Goal: Information Seeking & Learning: Learn about a topic

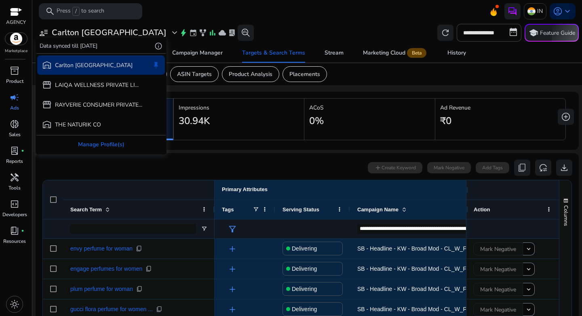
scroll to position [122, 0]
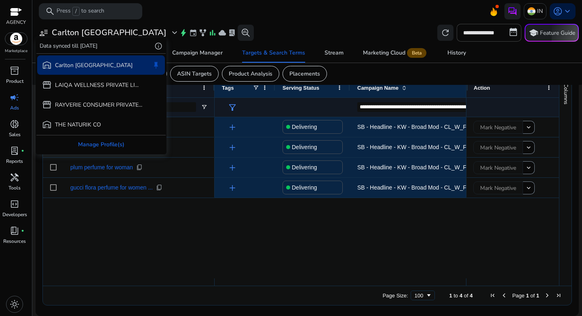
click at [97, 32] on div at bounding box center [291, 158] width 582 height 316
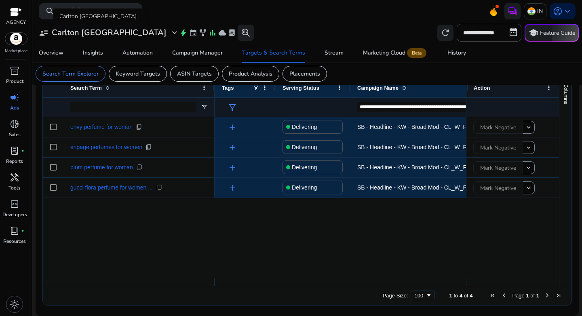
click at [90, 36] on h3 "Carlton [GEOGRAPHIC_DATA]" at bounding box center [109, 33] width 115 height 10
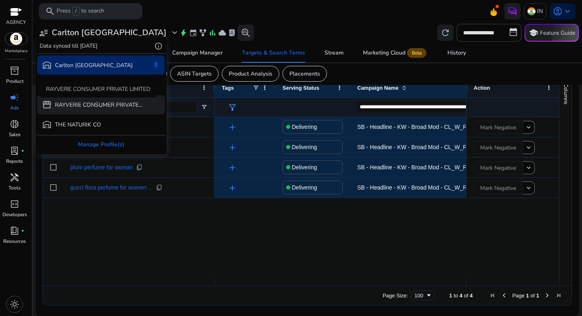
click at [80, 108] on p "RAYVERIE CONSUMER PRIVATE..." at bounding box center [98, 105] width 87 height 8
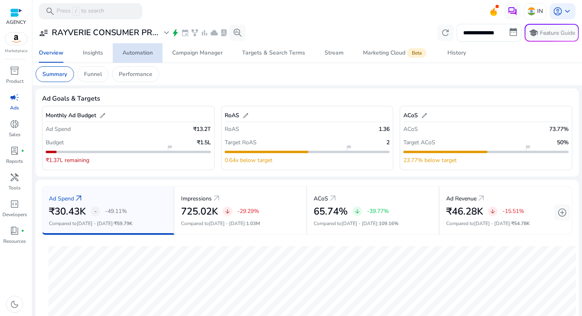
click at [138, 53] on div "Automation" at bounding box center [138, 53] width 30 height 6
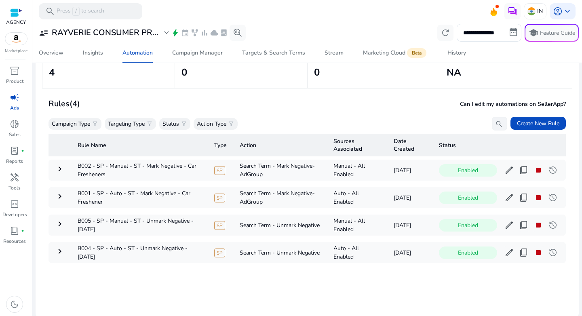
scroll to position [59, 0]
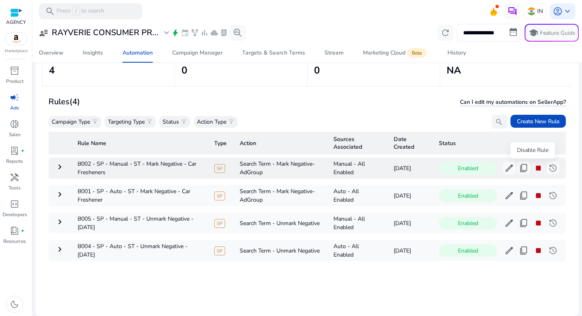
click at [534, 169] on span "stop" at bounding box center [539, 168] width 10 height 10
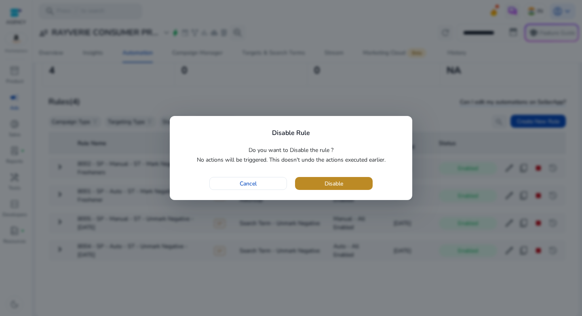
click at [347, 178] on span "button" at bounding box center [334, 183] width 78 height 19
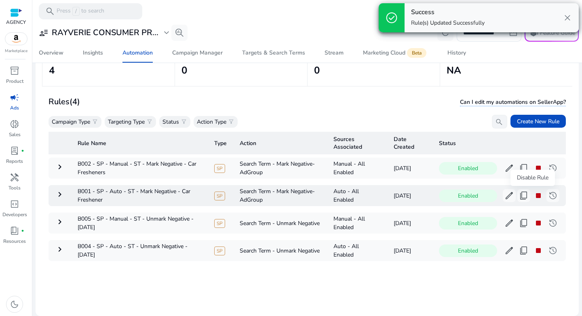
click at [534, 191] on span "stop" at bounding box center [539, 196] width 10 height 10
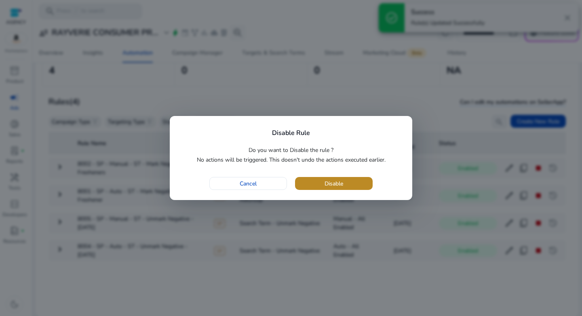
click at [344, 182] on span "button" at bounding box center [334, 183] width 78 height 19
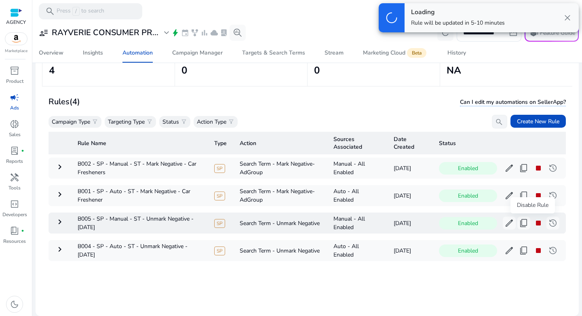
click at [534, 222] on span "stop" at bounding box center [539, 223] width 10 height 10
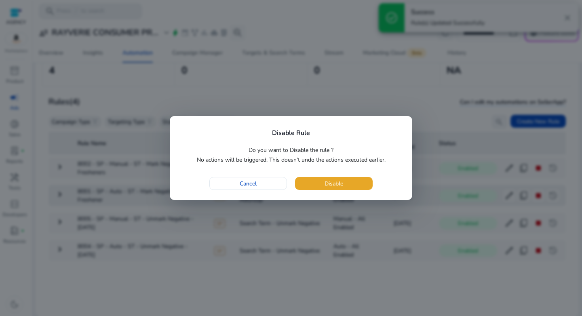
drag, startPoint x: 336, startPoint y: 185, endPoint x: 361, endPoint y: 192, distance: 25.9
click at [336, 185] on span "Disable" at bounding box center [334, 184] width 19 height 8
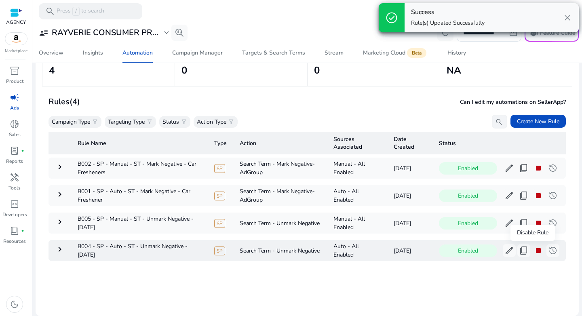
click at [534, 250] on span "stop" at bounding box center [539, 251] width 10 height 10
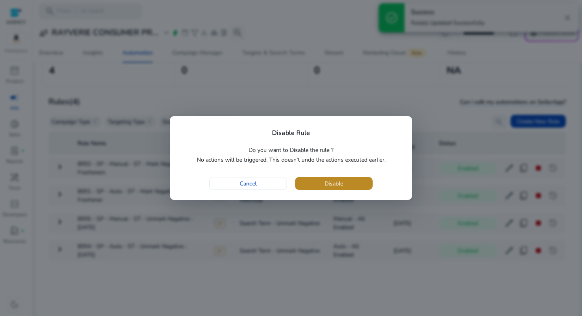
click at [310, 185] on span "button" at bounding box center [334, 183] width 78 height 19
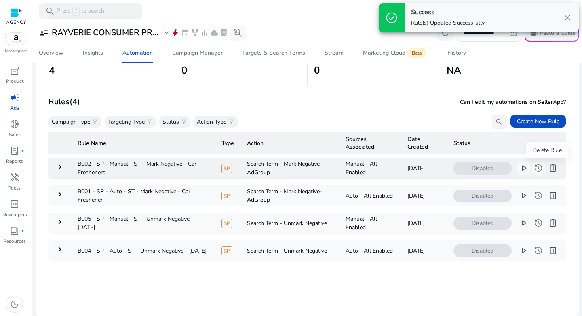
click at [548, 169] on span "delete" at bounding box center [553, 168] width 10 height 10
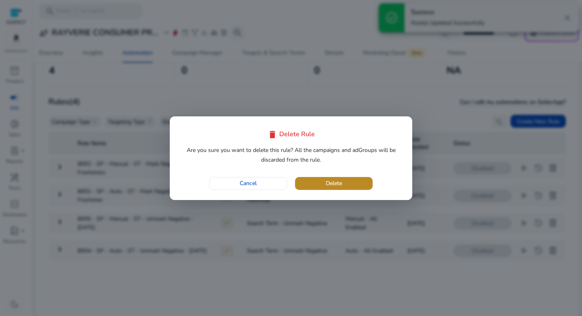
click at [351, 186] on span "button" at bounding box center [334, 183] width 78 height 19
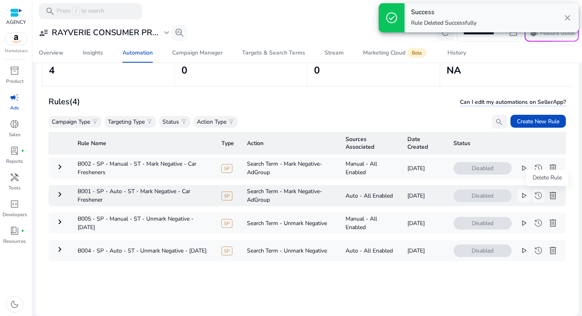
click at [548, 197] on span "delete" at bounding box center [553, 196] width 10 height 10
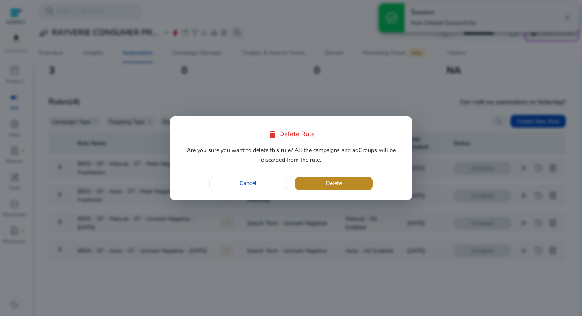
click at [348, 188] on span "button" at bounding box center [334, 183] width 78 height 19
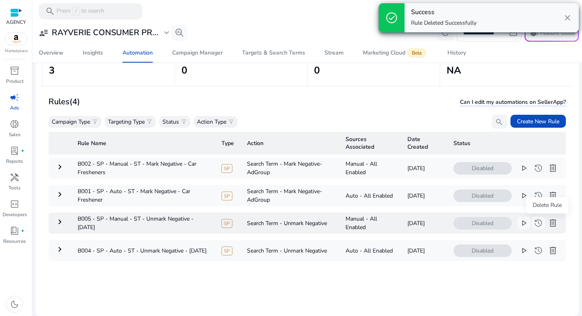
click at [548, 225] on span "delete" at bounding box center [553, 223] width 10 height 10
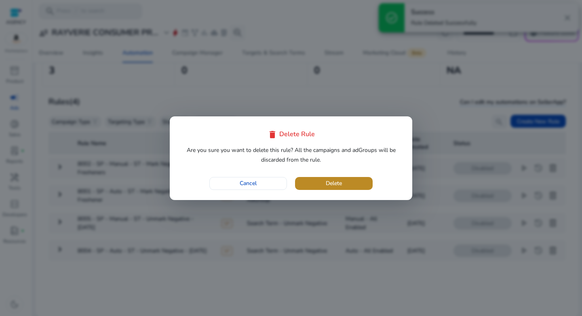
click at [342, 186] on span "Delete" at bounding box center [334, 183] width 16 height 8
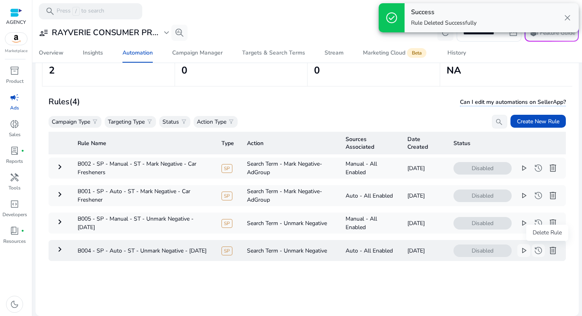
click at [548, 250] on span "delete" at bounding box center [553, 251] width 10 height 10
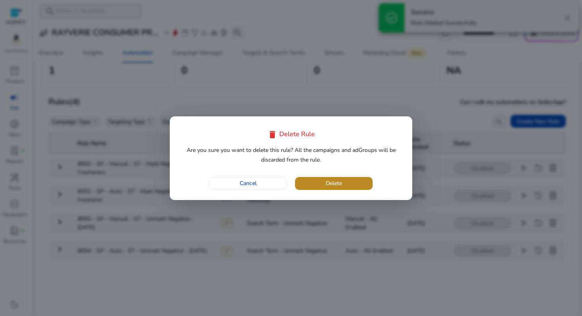
click at [335, 186] on span "Delete" at bounding box center [334, 183] width 16 height 8
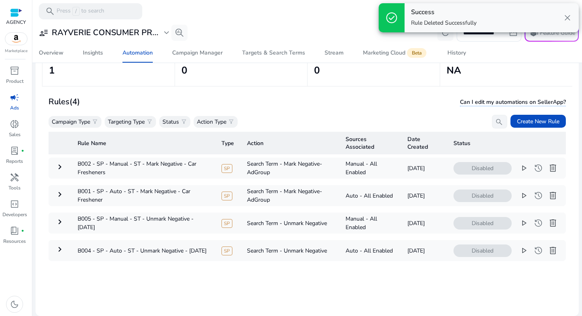
scroll to position [0, 0]
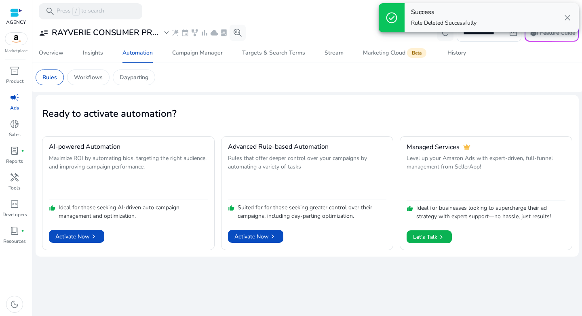
click at [569, 15] on span "close" at bounding box center [568, 18] width 10 height 10
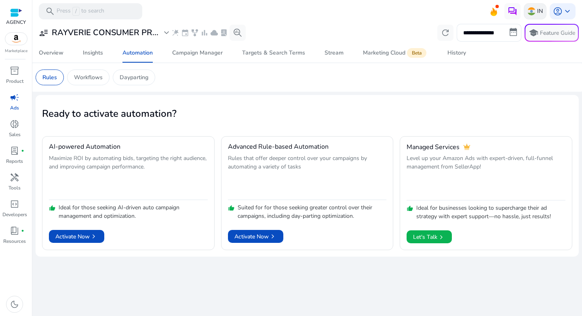
click at [543, 13] on div "IN" at bounding box center [535, 11] width 23 height 16
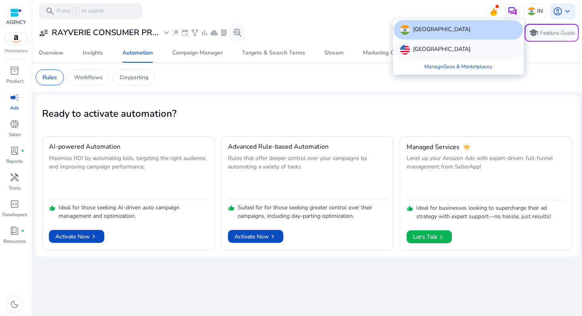
click at [444, 47] on p "[GEOGRAPHIC_DATA]" at bounding box center [441, 50] width 57 height 10
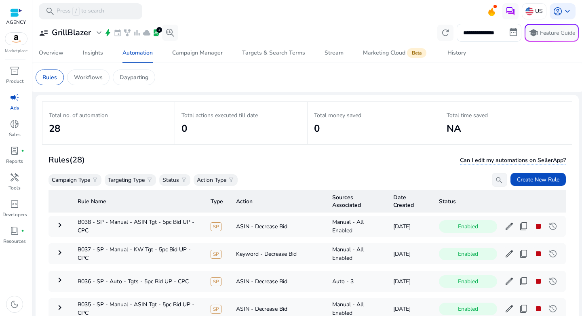
click at [489, 35] on input "**********" at bounding box center [489, 33] width 65 height 18
select select "*"
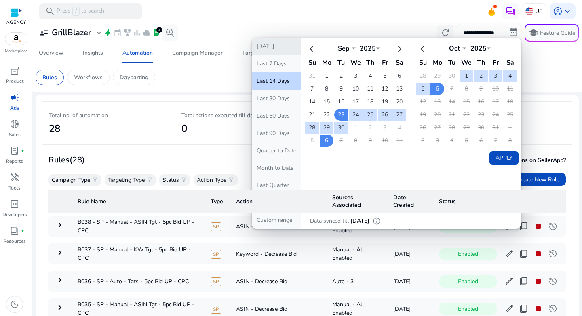
click at [272, 48] on button "[DATE]" at bounding box center [276, 46] width 49 height 17
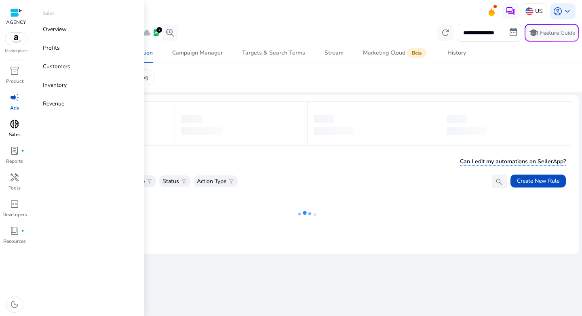
click at [19, 124] on span "donut_small" at bounding box center [15, 124] width 10 height 10
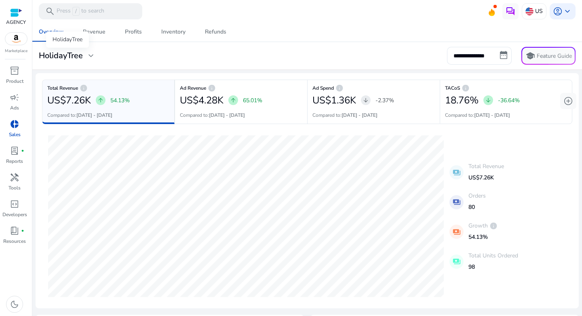
click at [79, 55] on h3 "HolidayTree" at bounding box center [61, 56] width 44 height 10
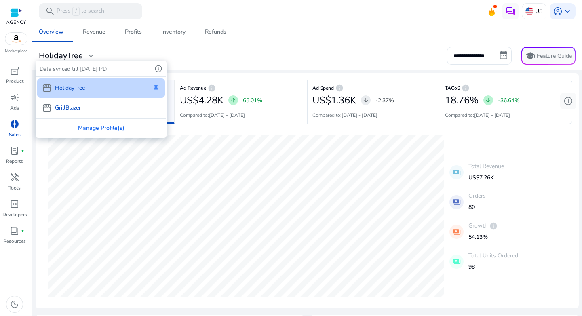
click at [424, 189] on div at bounding box center [291, 158] width 582 height 316
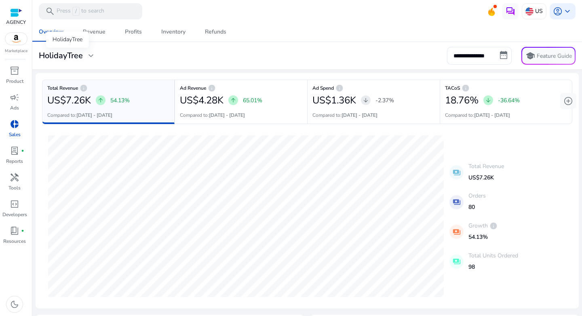
click at [85, 51] on div "HolidayTree expand_more" at bounding box center [67, 56] width 57 height 10
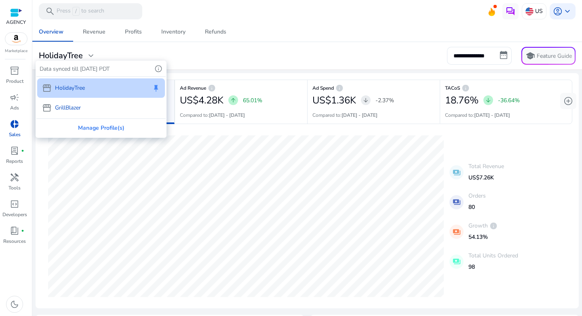
click at [76, 110] on p "GrillBlazer" at bounding box center [68, 108] width 26 height 8
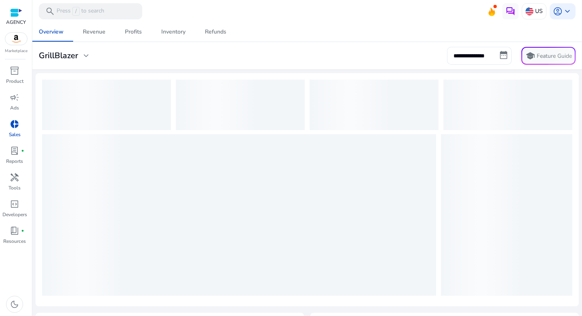
click at [485, 57] on input "**********" at bounding box center [479, 56] width 65 height 18
select select "*"
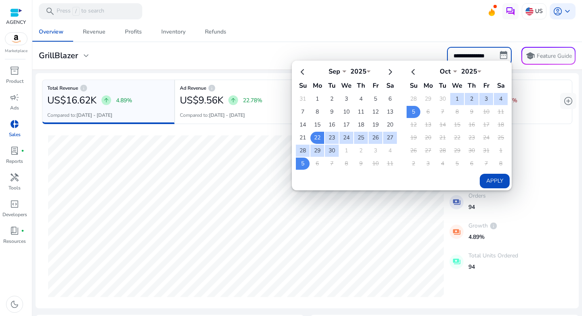
click at [199, 5] on mat-toolbar "search Press / to search US account_circle keyboard_arrow_down" at bounding box center [307, 11] width 550 height 22
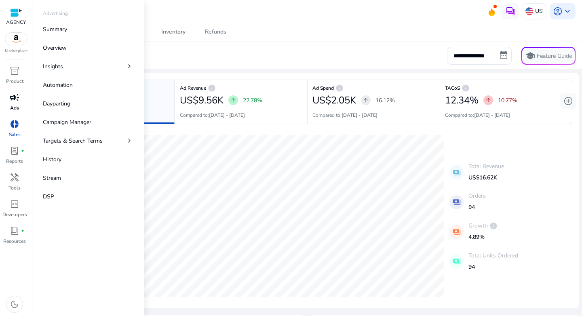
click at [17, 102] on span "campaign" at bounding box center [15, 98] width 10 height 10
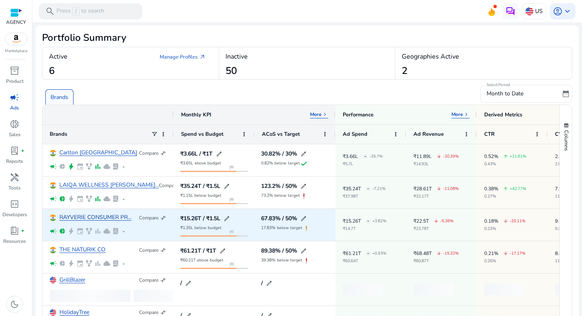
click at [77, 219] on link "RAYVERIE CONSUMER PR..." at bounding box center [95, 218] width 72 height 6
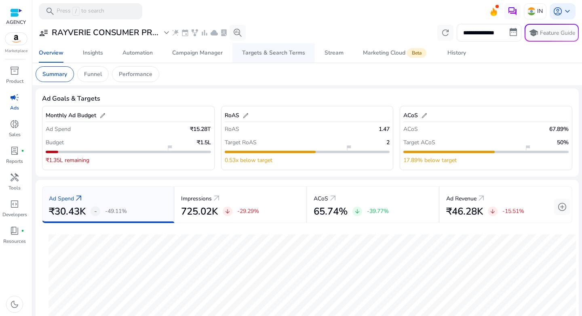
click at [271, 58] on span "Targets & Search Terms" at bounding box center [273, 52] width 63 height 19
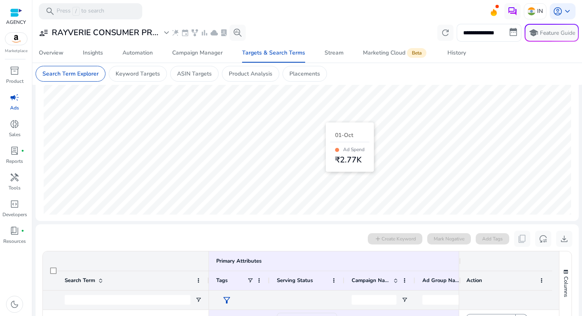
scroll to position [96, 0]
click at [477, 31] on input "**********" at bounding box center [489, 33] width 65 height 18
select select "*"
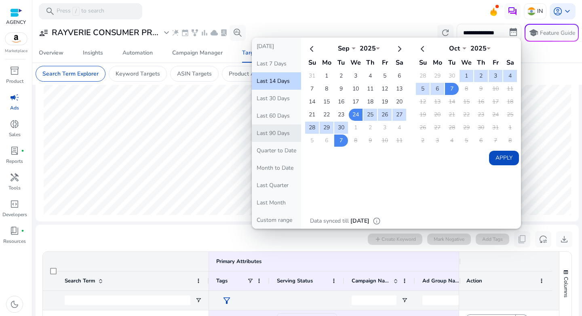
click at [266, 131] on button "Last 90 Days" at bounding box center [276, 133] width 49 height 17
type input "**********"
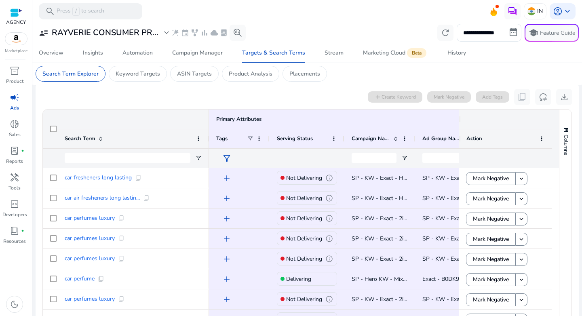
scroll to position [241, 0]
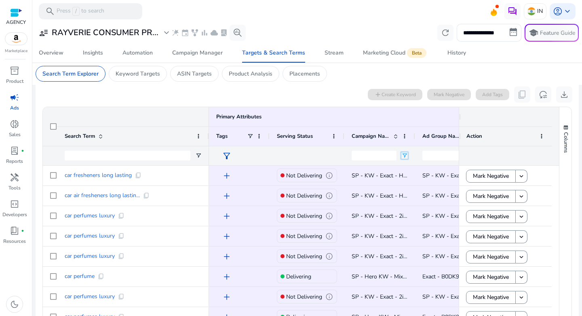
click at [404, 157] on span "Open Filter Menu" at bounding box center [405, 155] width 6 height 6
type input "**********"
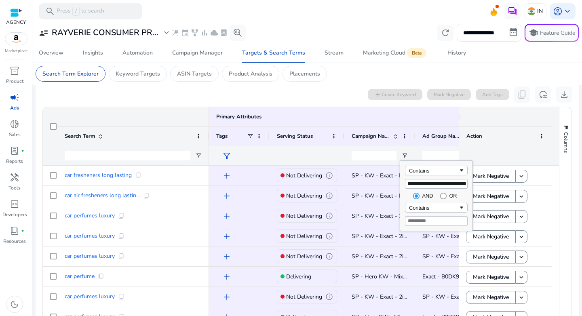
type input "**********"
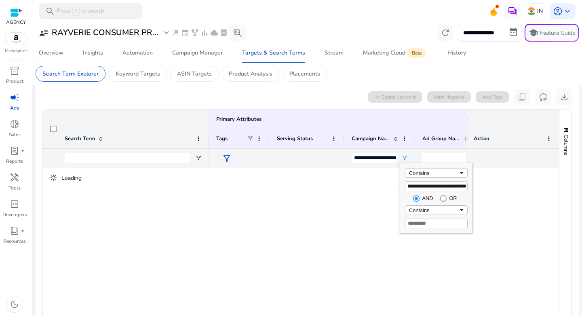
scroll to position [241, 0]
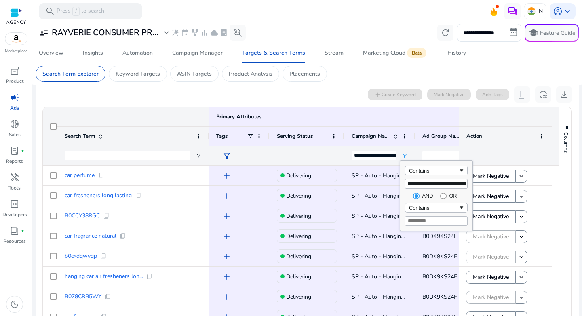
click at [185, 95] on div "0 search terms selected add Create Keyword Mark Negative Add Tags content_copy …" at bounding box center [307, 95] width 531 height 16
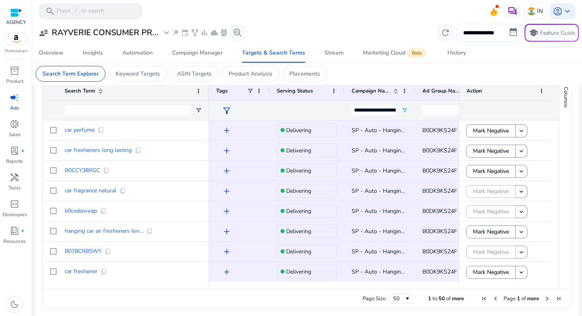
scroll to position [0, 38]
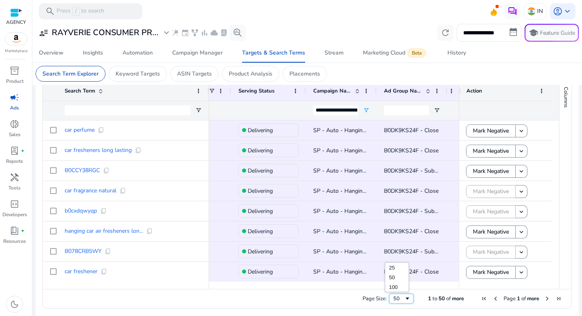
click at [389, 300] on div "50" at bounding box center [401, 299] width 24 height 10
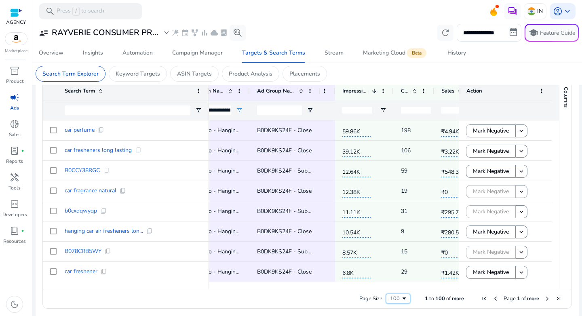
scroll to position [0, 0]
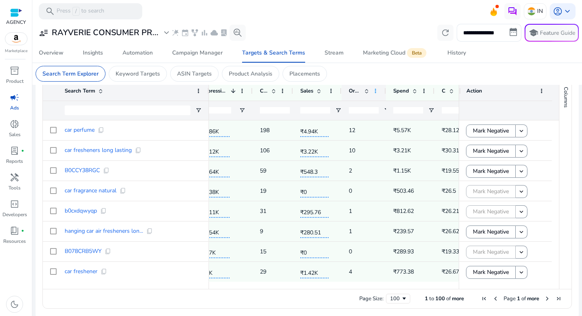
click at [375, 93] on span at bounding box center [376, 91] width 6 height 6
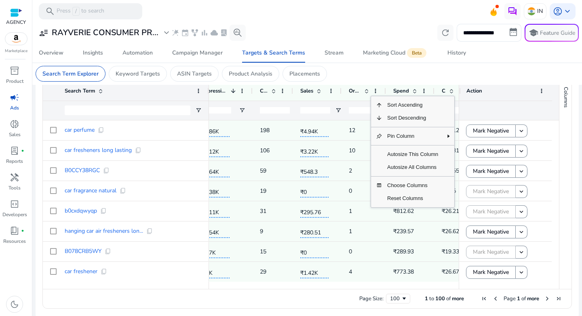
click at [362, 109] on input "number" at bounding box center [364, 110] width 30 height 6
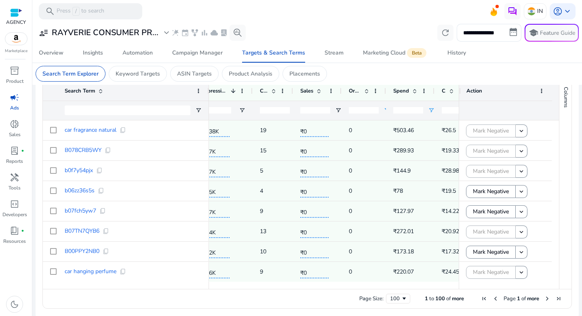
type input "*"
click at [431, 108] on span "Open Filter Menu" at bounding box center [431, 110] width 6 height 6
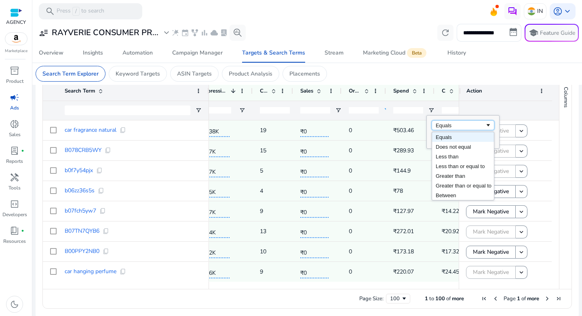
click at [447, 123] on div "Equals" at bounding box center [460, 126] width 49 height 6
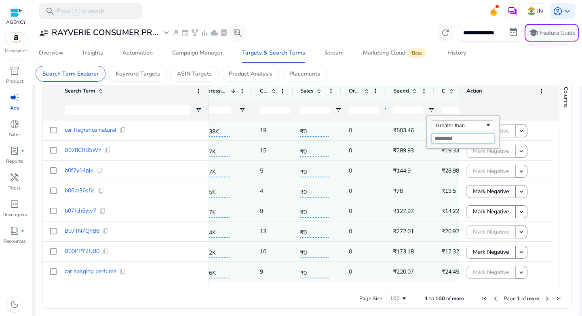
click at [451, 139] on input "Filter Value" at bounding box center [463, 139] width 63 height 10
type input "**"
type input "***"
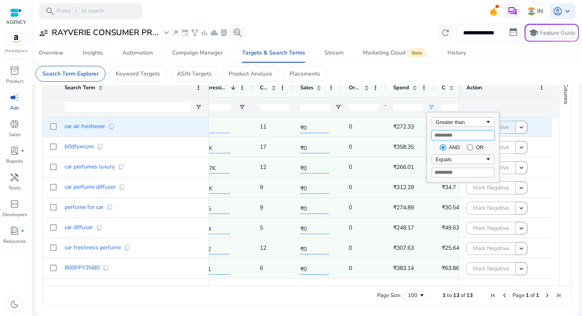
drag, startPoint x: 448, startPoint y: 136, endPoint x: 417, endPoint y: 137, distance: 31.2
click at [418, 136] on div "Drag here to set row groups Drag here to set column labels Primary Attributes M…" at bounding box center [307, 182] width 530 height 248
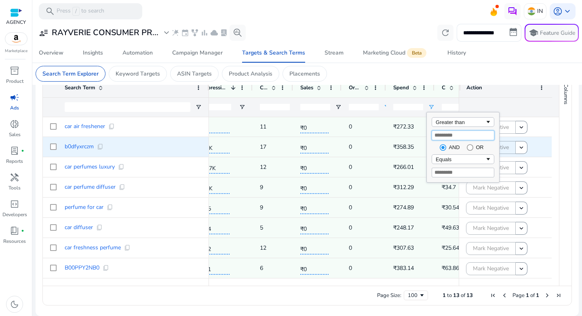
type input "***"
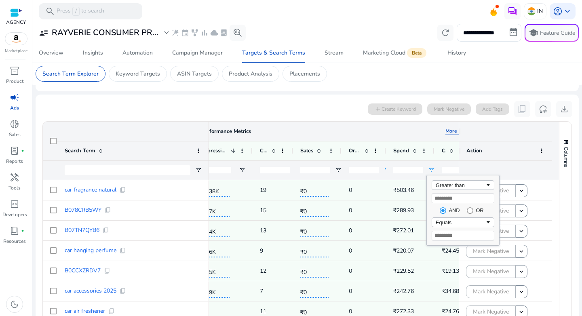
click at [305, 128] on div "Performance Metrics More keyboard_arrow_right" at bounding box center [332, 131] width 262 height 7
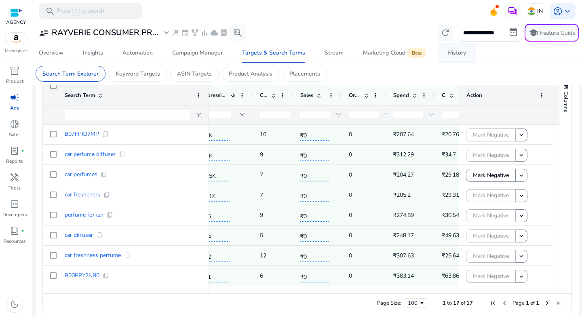
click at [457, 53] on div "History" at bounding box center [457, 53] width 19 height 6
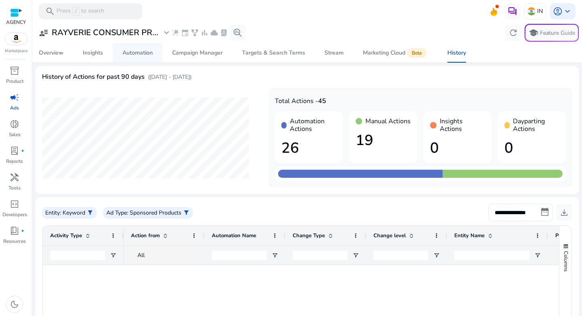
click at [136, 53] on div "Automation" at bounding box center [138, 53] width 30 height 6
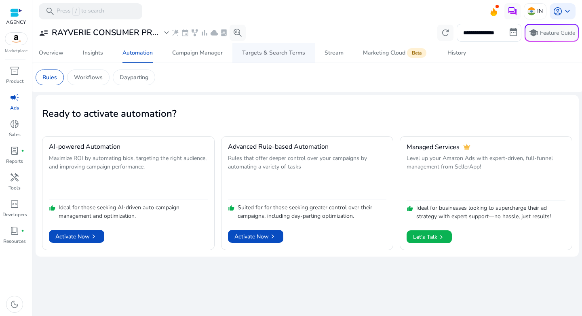
click at [234, 53] on link "Targets & Search Terms" at bounding box center [274, 52] width 83 height 19
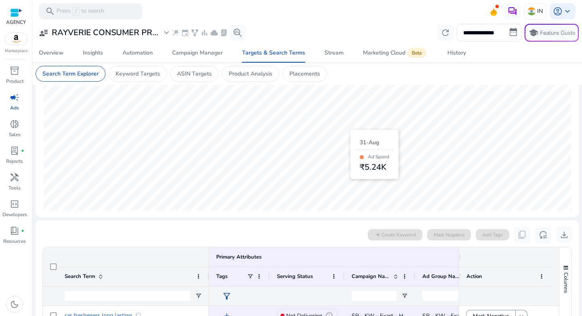
scroll to position [167, 0]
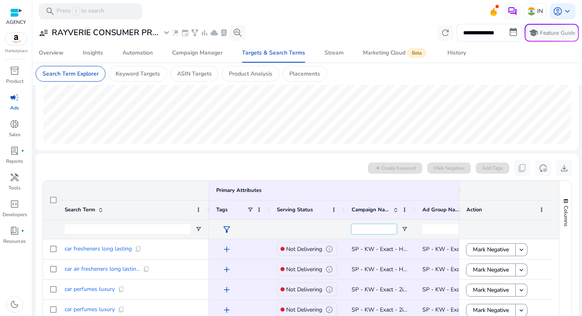
click at [381, 229] on input "Campaign Name Filter Input" at bounding box center [374, 229] width 45 height 10
paste input "**********"
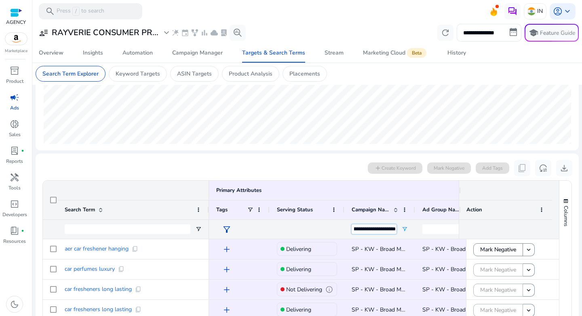
type input "**********"
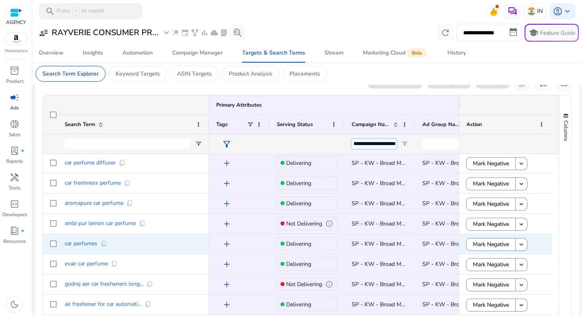
scroll to position [367, 0]
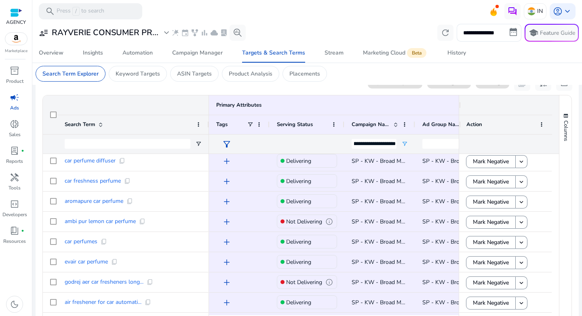
drag, startPoint x: 575, startPoint y: 160, endPoint x: 569, endPoint y: 162, distance: 5.5
click at [575, 160] on ag-grid-angular "1 to 50 of more Drag here to set row groups Drag here to set column labels Prim…" at bounding box center [307, 219] width 543 height 256
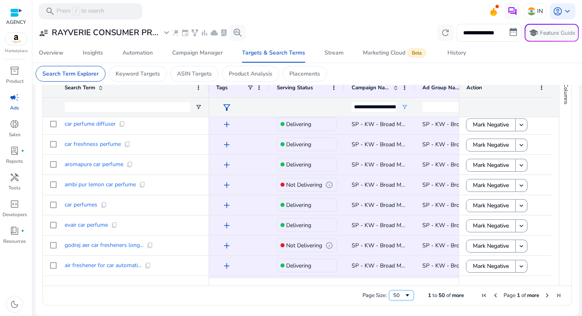
click at [395, 297] on div "50" at bounding box center [399, 295] width 11 height 7
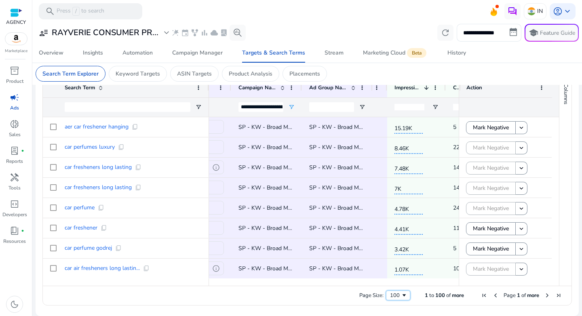
scroll to position [0, 185]
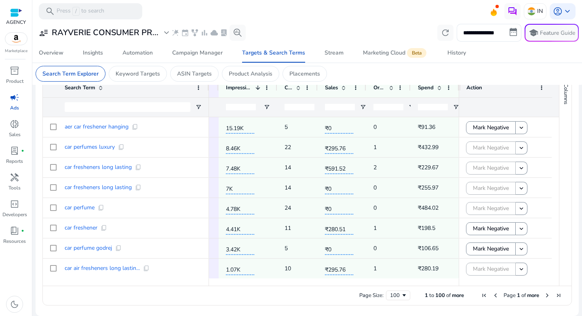
click at [385, 107] on input "number" at bounding box center [389, 107] width 30 height 6
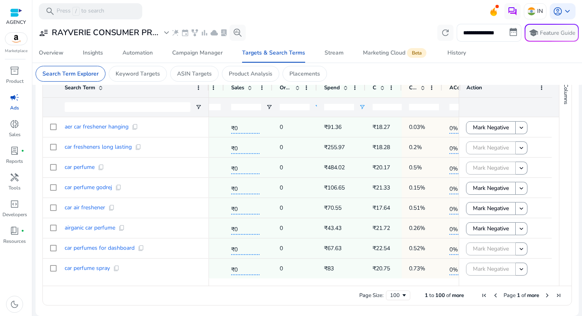
type input "*"
click at [362, 108] on span "Open Filter Menu" at bounding box center [362, 107] width 6 height 6
click at [375, 122] on div "Equals" at bounding box center [391, 122] width 49 height 6
click at [381, 134] on input "Filter Value" at bounding box center [394, 136] width 63 height 10
type input "*"
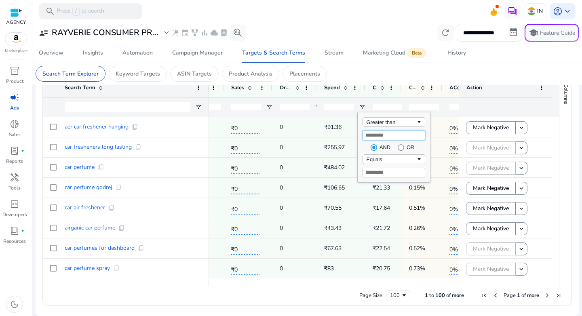
type input "*"
type input "***"
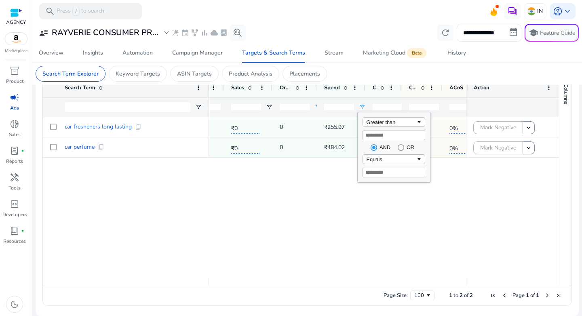
click at [290, 214] on div "7K 14 ₹0 0 ₹255.97 ₹18.28 0.2% 0% 0% 4.78K 24 ₹0 0 ₹484.02 ₹20.17 0.5% 0% 0%" at bounding box center [337, 197] width 257 height 161
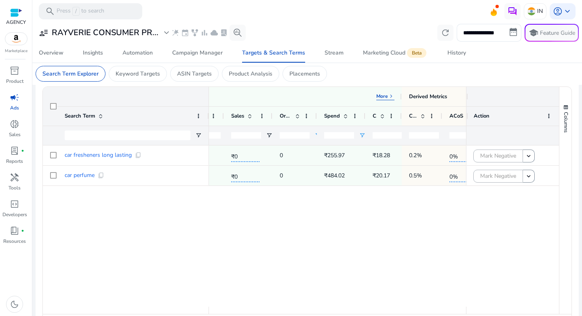
scroll to position [229, 0]
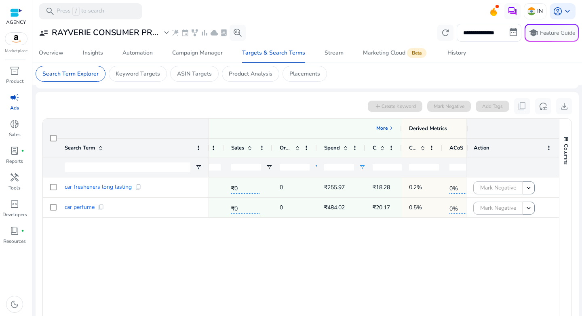
drag, startPoint x: 338, startPoint y: 168, endPoint x: 315, endPoint y: 166, distance: 22.3
click at [315, 166] on div "* ***" at bounding box center [187, 167] width 708 height 19
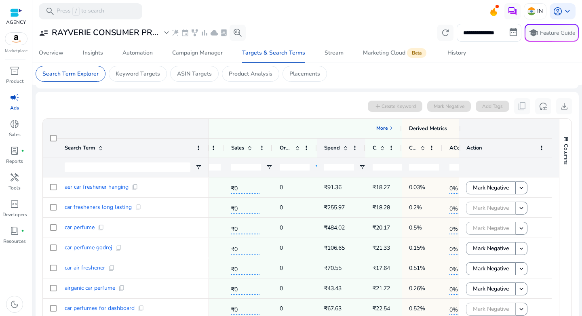
click at [352, 152] on div "Spend" at bounding box center [341, 148] width 34 height 19
click at [353, 151] on div "Spend" at bounding box center [341, 148] width 34 height 19
click at [355, 150] on span at bounding box center [355, 148] width 6 height 6
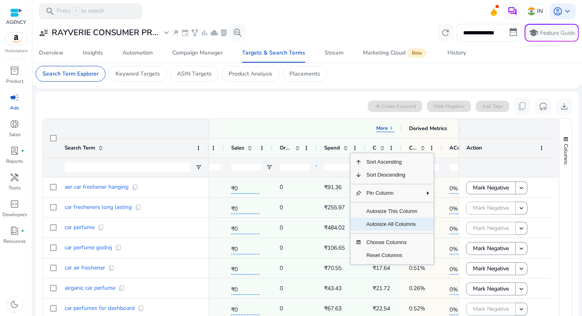
click at [389, 227] on span "Autosize All Columns" at bounding box center [392, 224] width 61 height 13
